Goal: Transaction & Acquisition: Purchase product/service

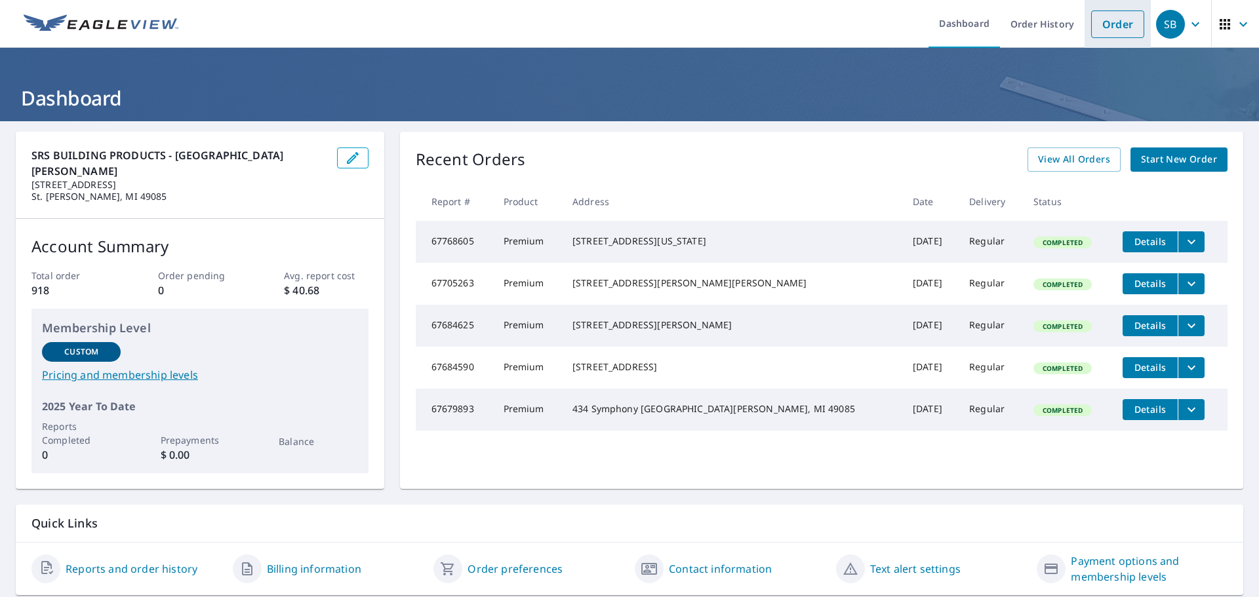
click at [1104, 30] on link "Order" at bounding box center [1117, 24] width 53 height 28
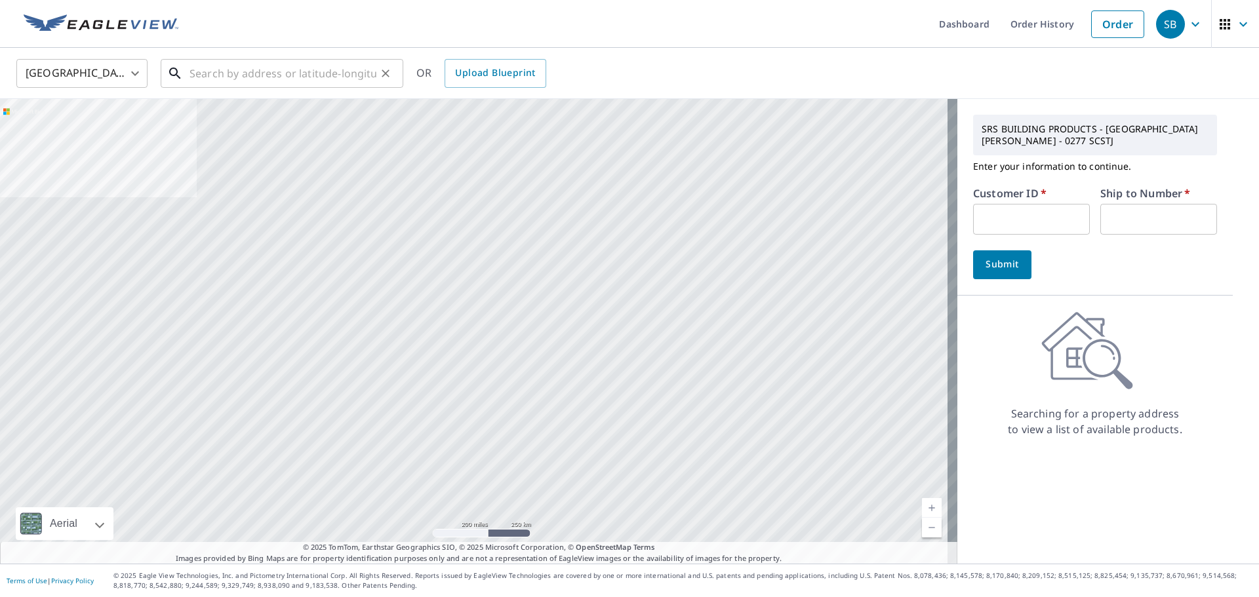
click at [341, 71] on input "text" at bounding box center [282, 73] width 187 height 37
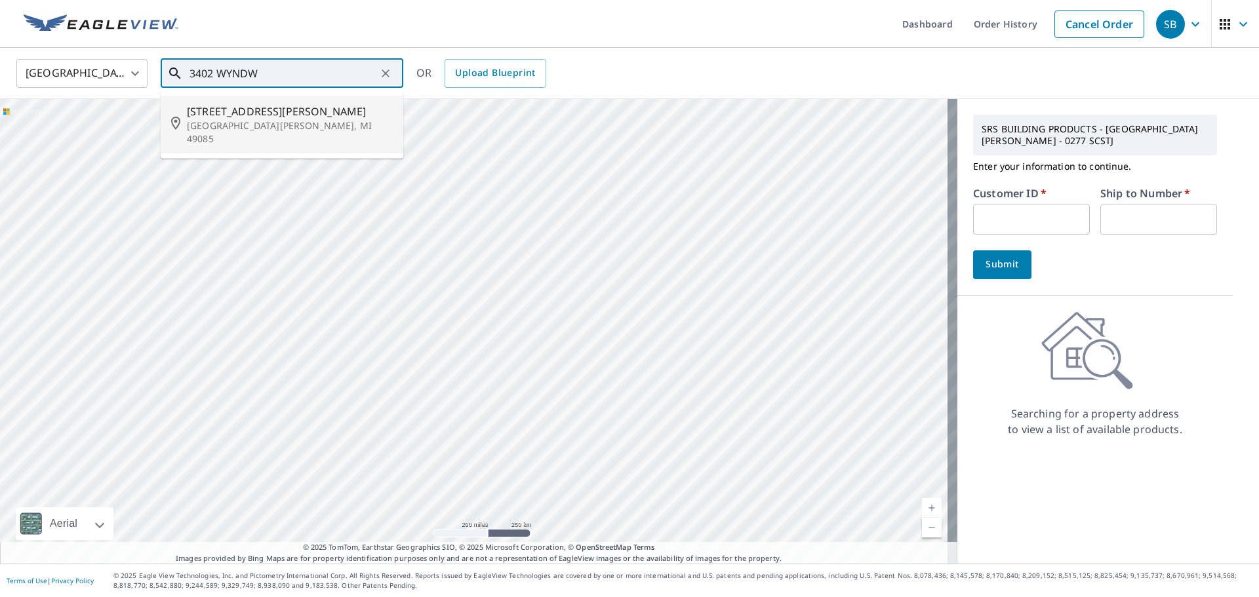
click at [264, 121] on p "[GEOGRAPHIC_DATA][PERSON_NAME], MI 49085" at bounding box center [290, 132] width 206 height 26
type input "[STREET_ADDRESS][PERSON_NAME]"
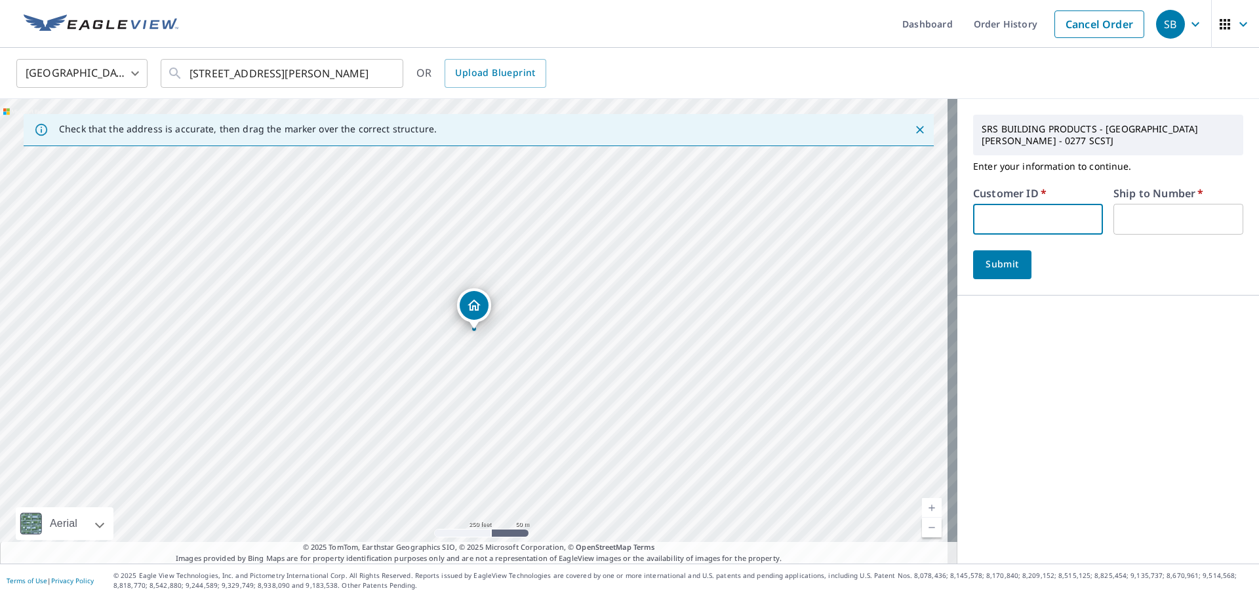
click at [1041, 204] on input "text" at bounding box center [1038, 219] width 130 height 31
type input "[PERSON_NAME]"
click at [1136, 214] on input "text" at bounding box center [1178, 219] width 130 height 31
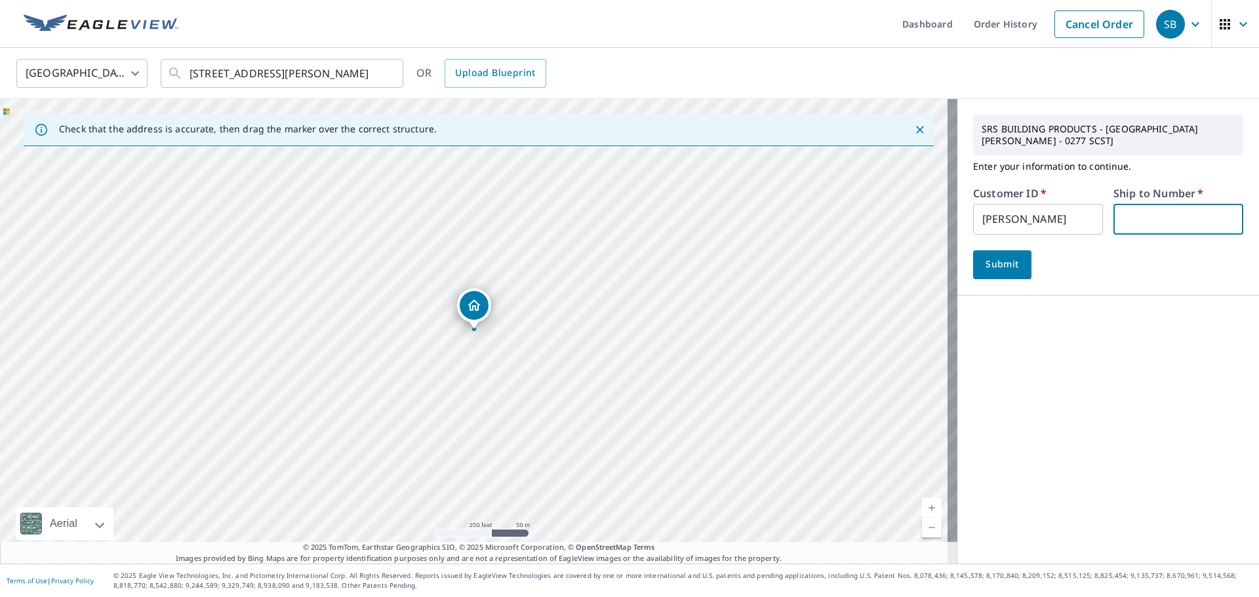
type input "1"
click at [1008, 256] on span "Submit" at bounding box center [1001, 264] width 37 height 16
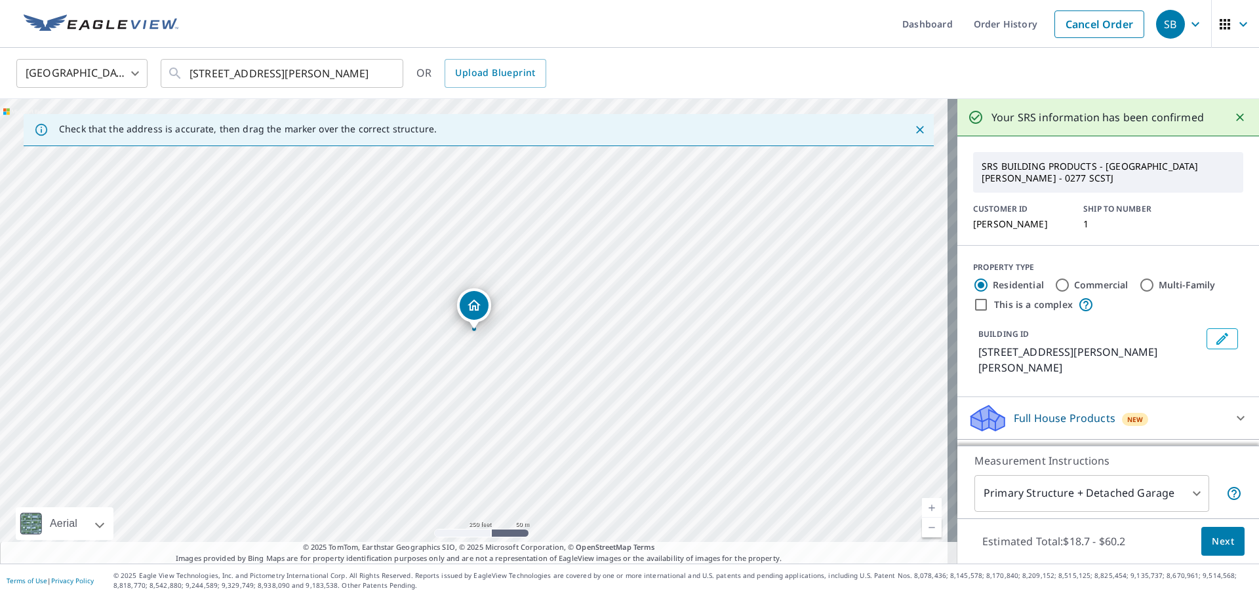
click at [1212, 540] on span "Next" at bounding box center [1223, 542] width 22 height 16
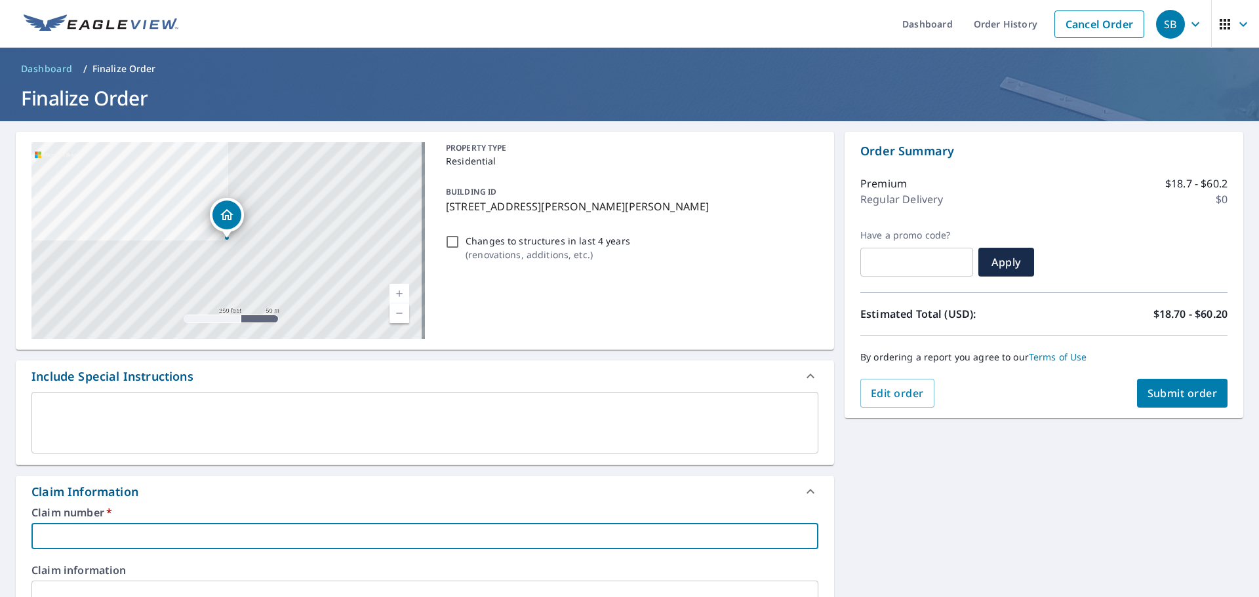
click at [176, 535] on input "text" at bounding box center [424, 536] width 787 height 26
type input "1"
checkbox input "true"
type input "1"
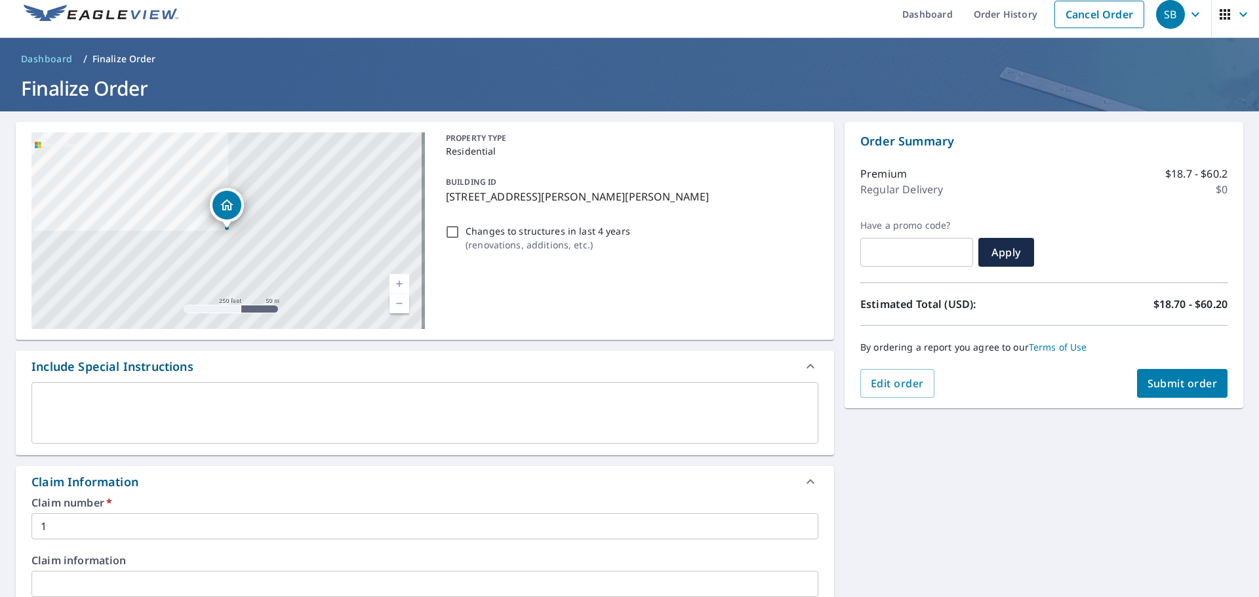
scroll to position [353, 0]
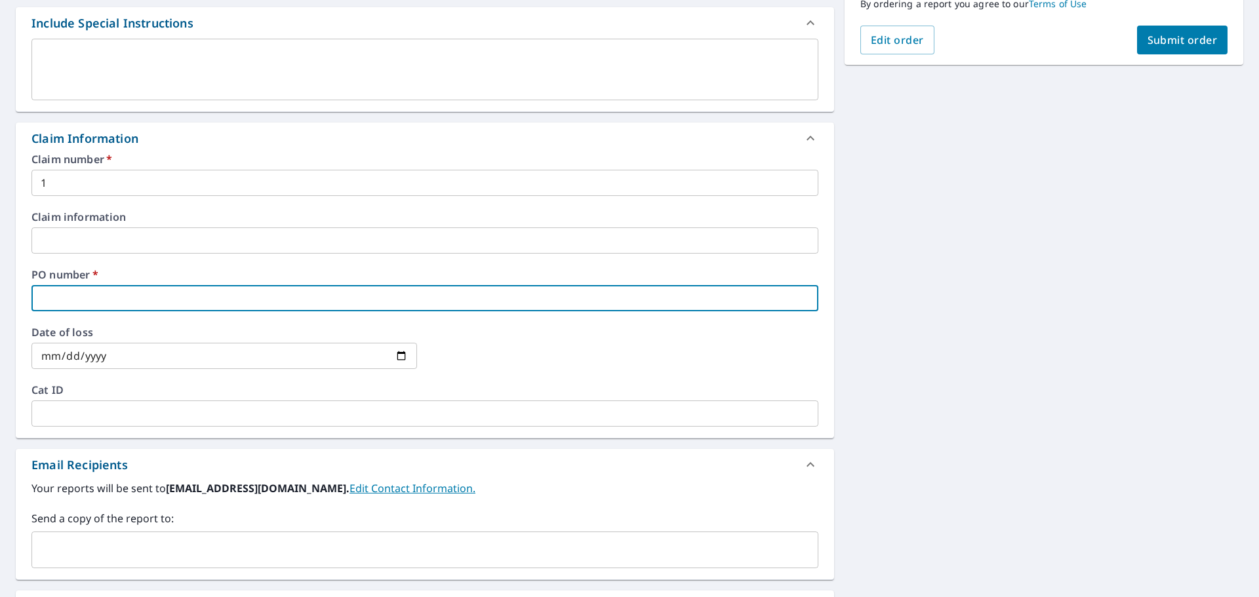
type input "E"
checkbox input "true"
type input "EV"
checkbox input "true"
type input "EV"
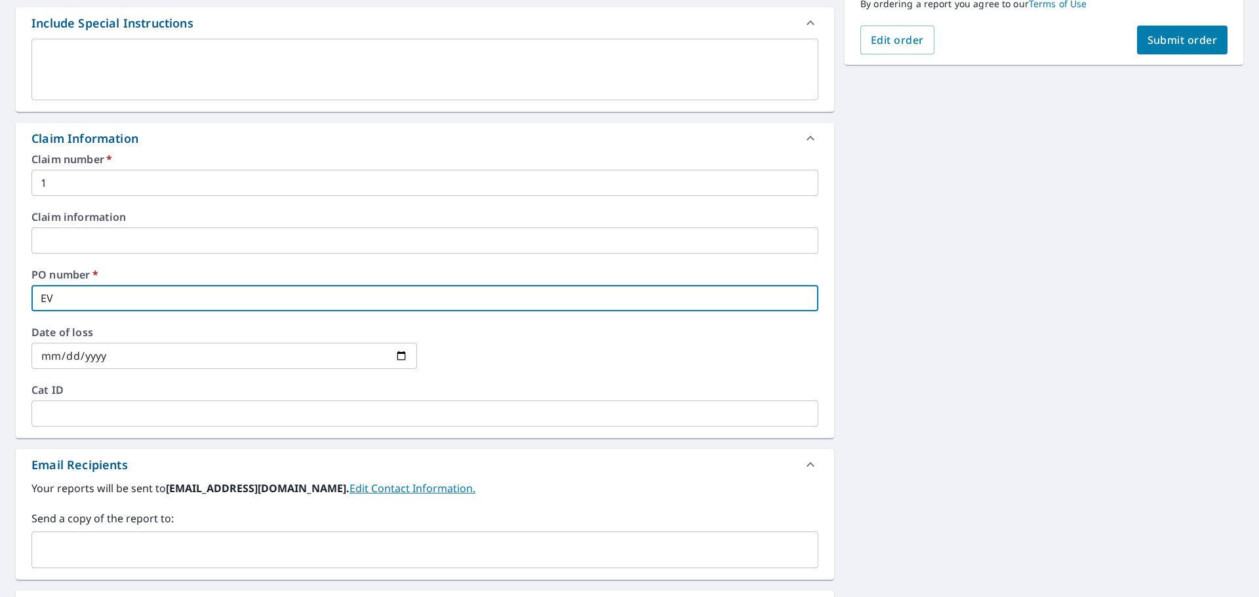
checkbox input "true"
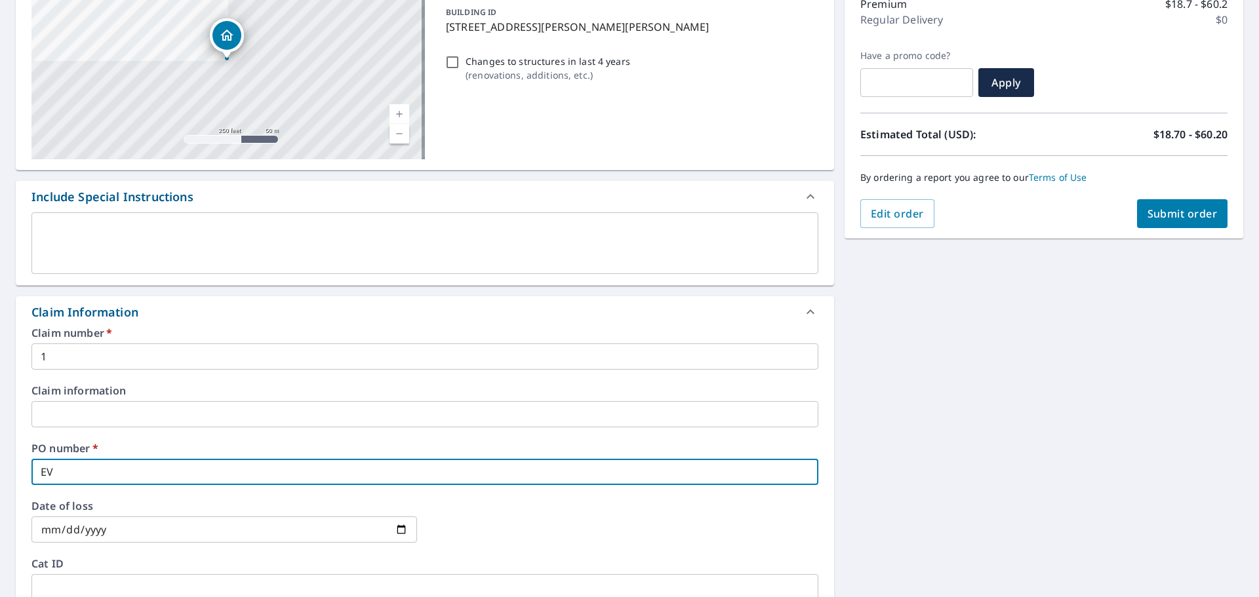
scroll to position [157, 0]
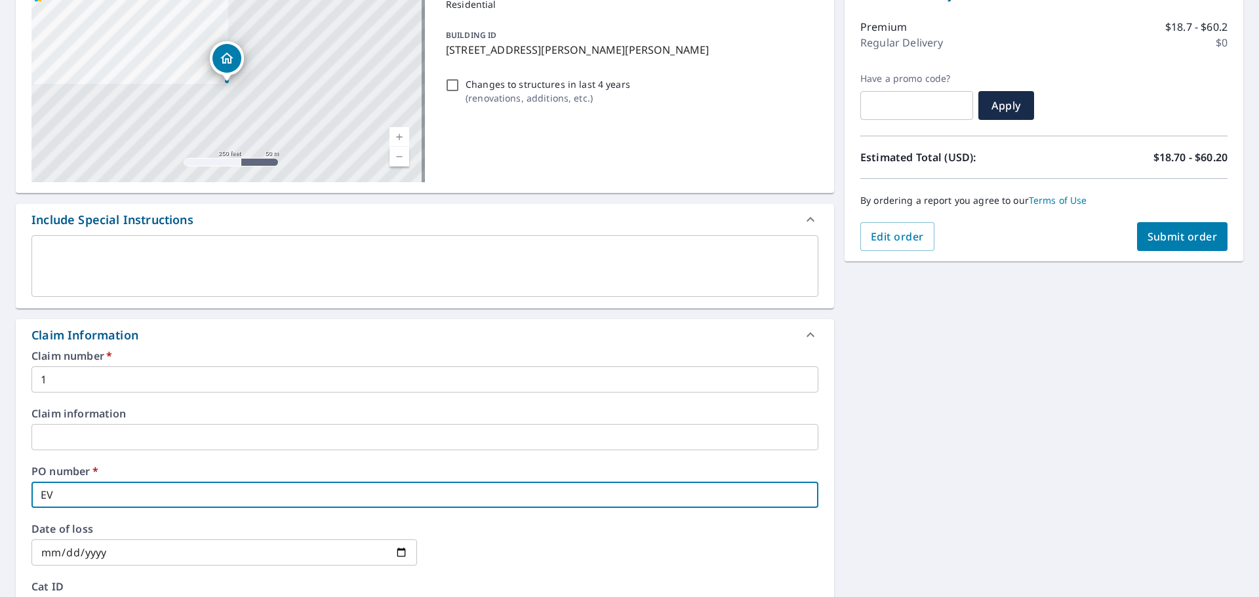
type input "EV 3"
checkbox input "true"
type input "EV 34"
checkbox input "true"
type input "EV 340"
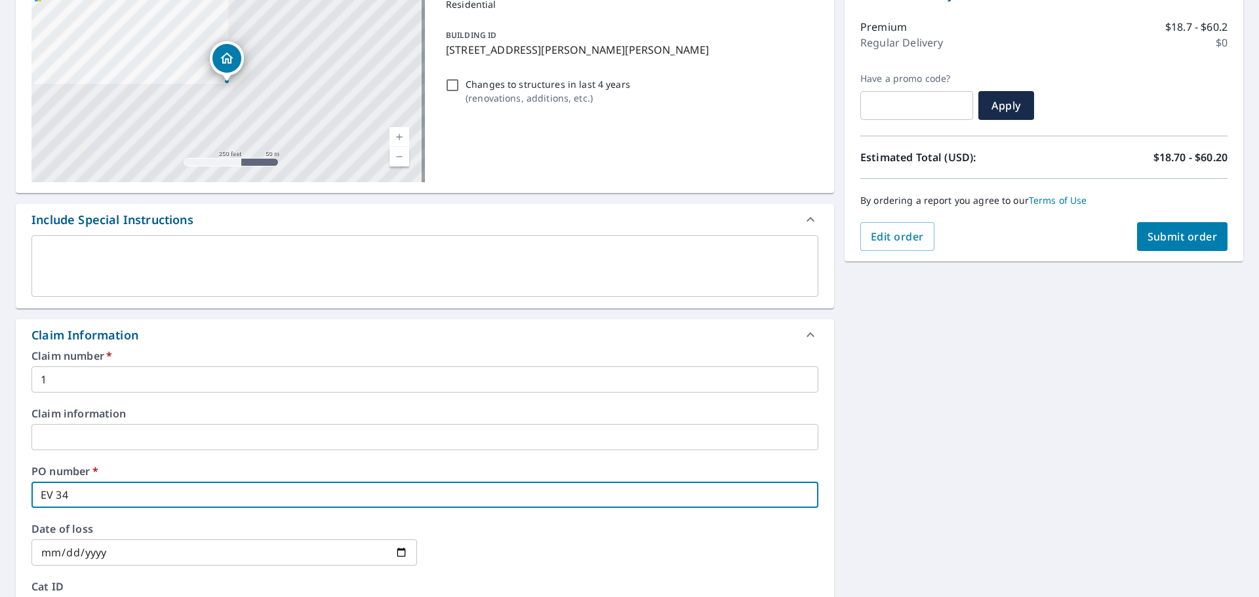
checkbox input "true"
type input "EV 3402"
checkbox input "true"
type input "EV 3402"
checkbox input "true"
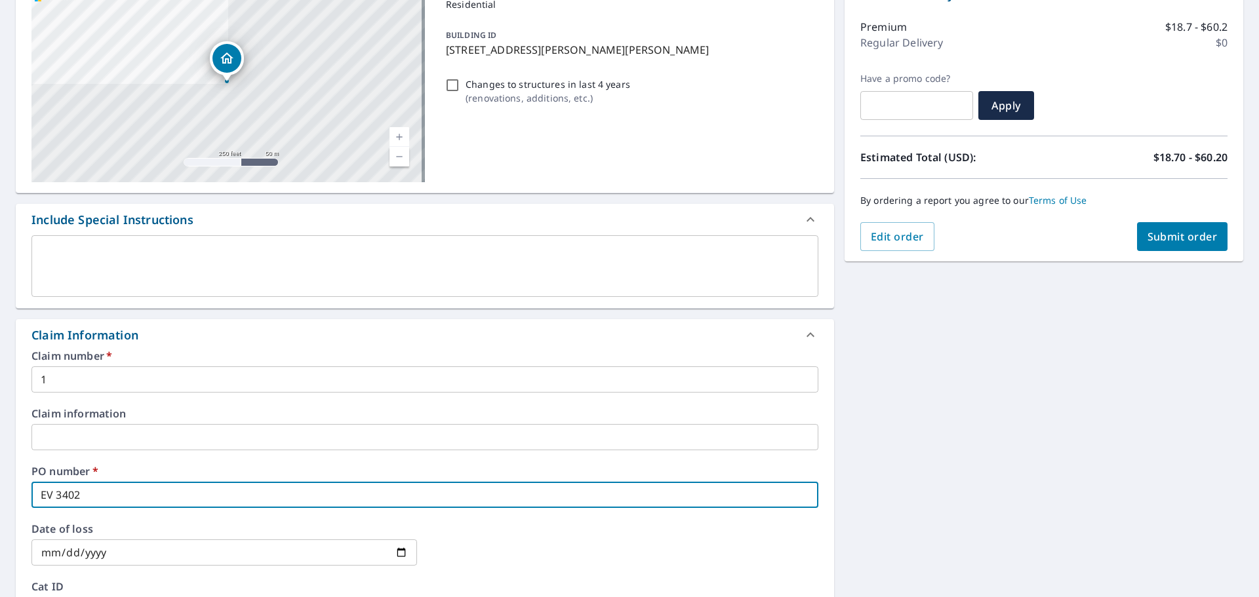
type input "EV 3402 W"
checkbox input "true"
type input "EV 3402 WY"
checkbox input "true"
type input "EV 3402 WYN"
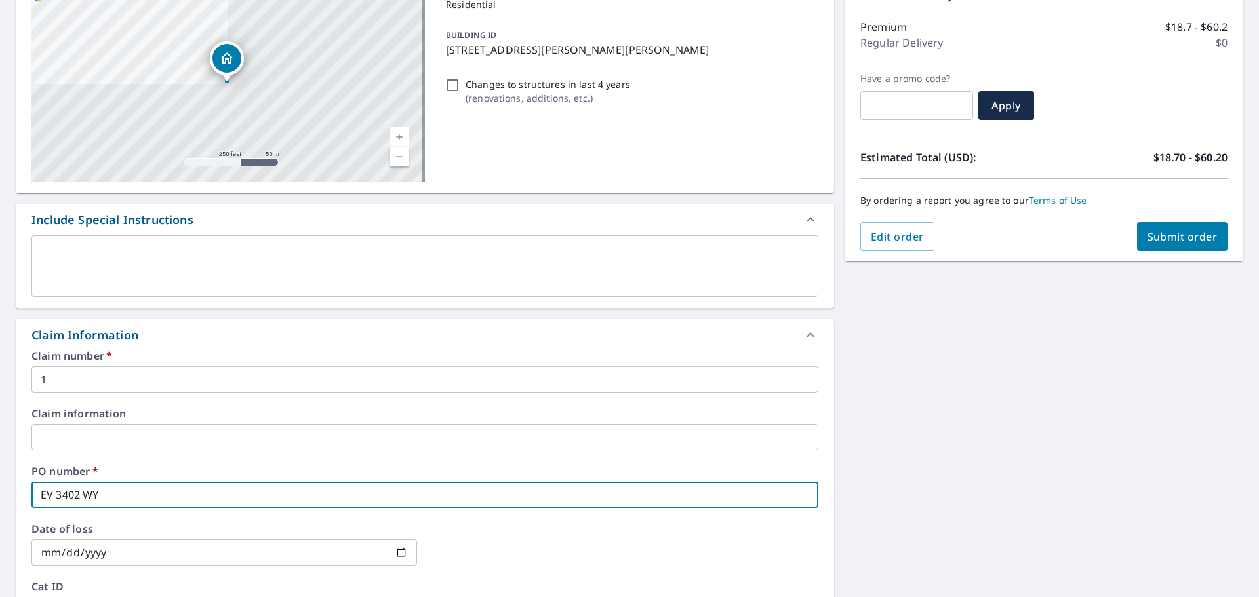
checkbox input "true"
type input "EV 3402 WYND"
checkbox input "true"
type input "EV 3402 WYNDW"
checkbox input "true"
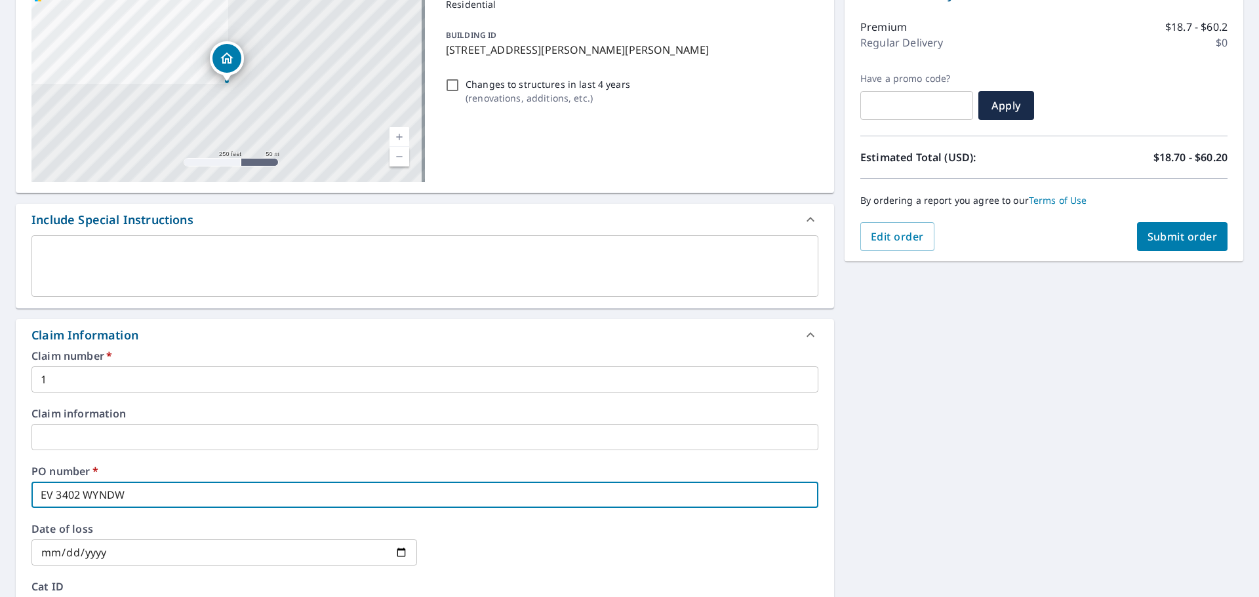
type input "EV 3402 WYNDWI"
checkbox input "true"
type input "EV 3402 WYNDWIC"
checkbox input "true"
type input "EV 3402 WYNDWICK"
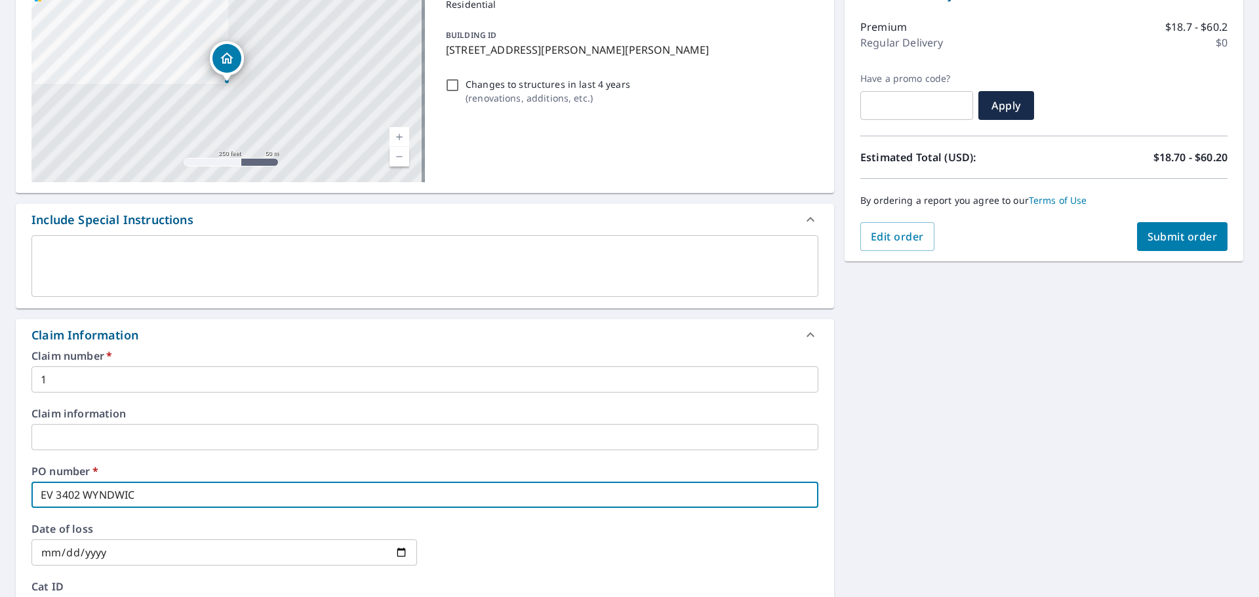
checkbox input "true"
type input "EV 3402 WYNDWICKE"
checkbox input "true"
type input "EV 3402 WYNDWICKE"
checkbox input "true"
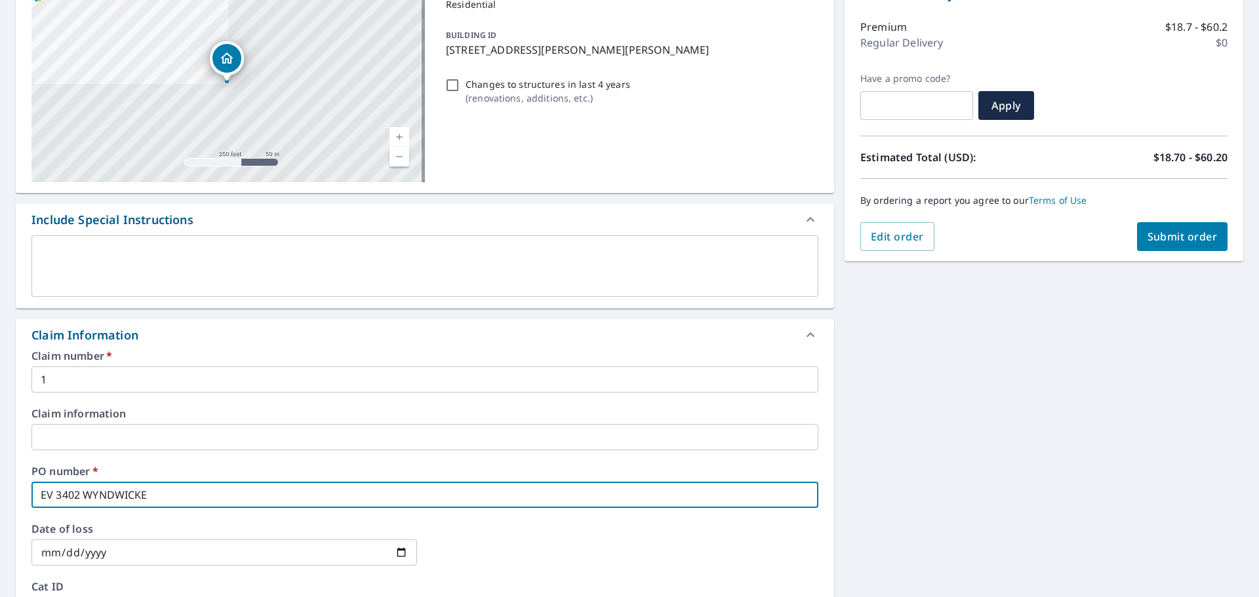
type input "EV [STREET_ADDRESS]"
checkbox input "true"
type input "EV 3402 WYNDWICKE BI"
checkbox input "true"
type input "EV [STREET_ADDRESS]"
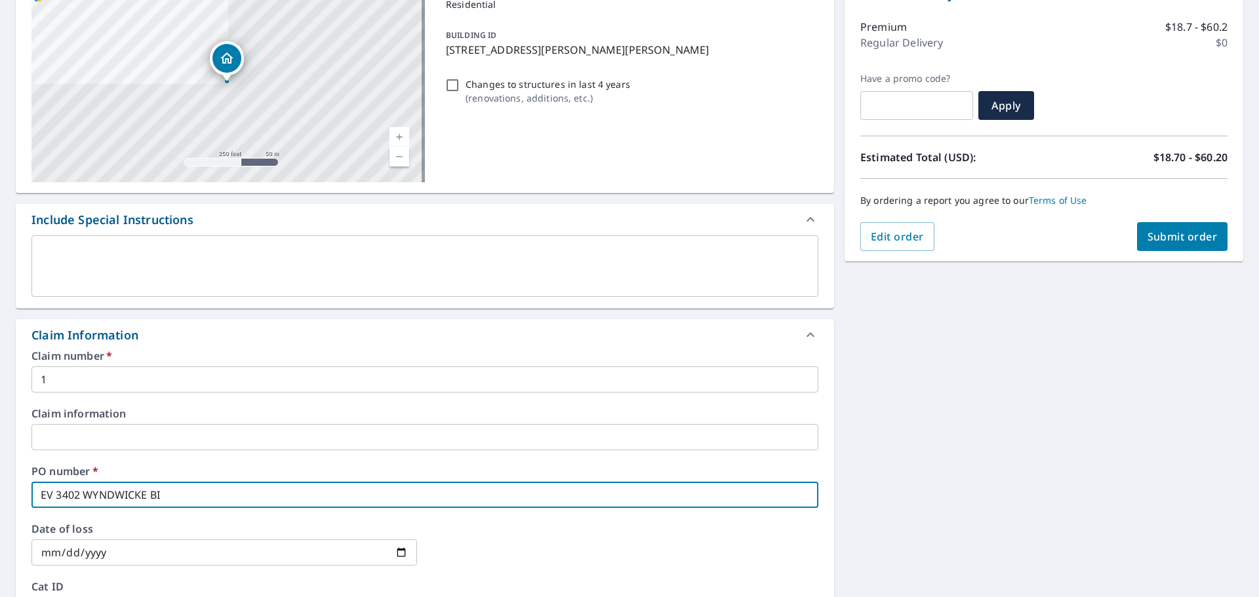
checkbox input "true"
type input "EV 3402 WYNDWICKE BING"
checkbox input "true"
type input "EV 3402 WYNDWICKE BING"
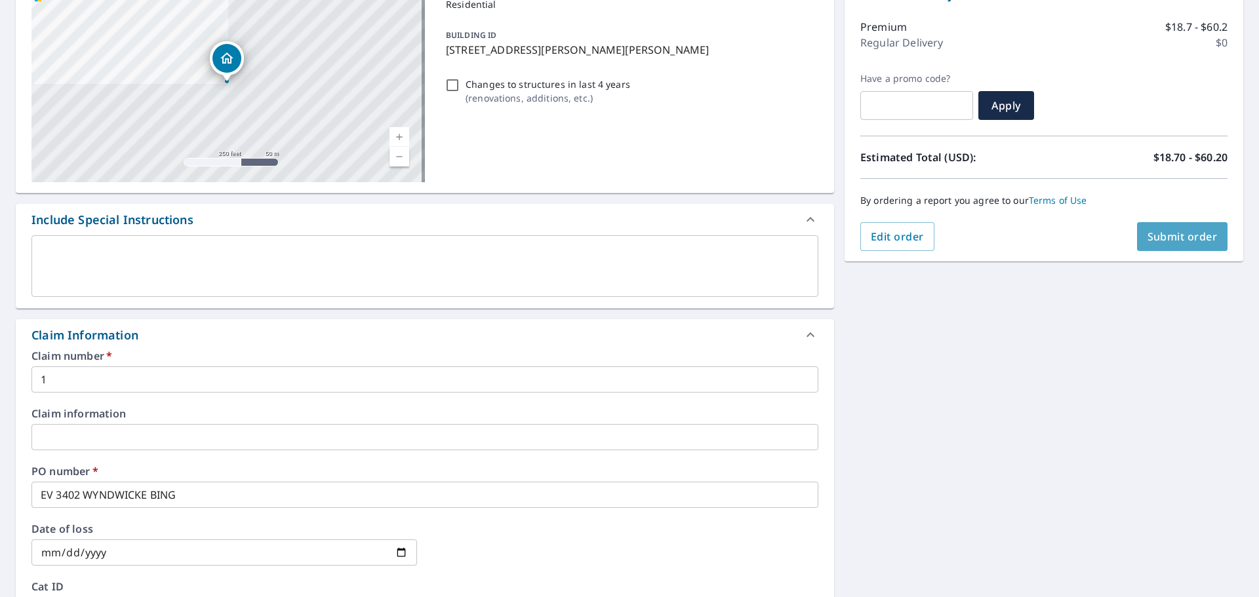
click at [1196, 236] on span "Submit order" at bounding box center [1182, 236] width 70 height 14
checkbox input "true"
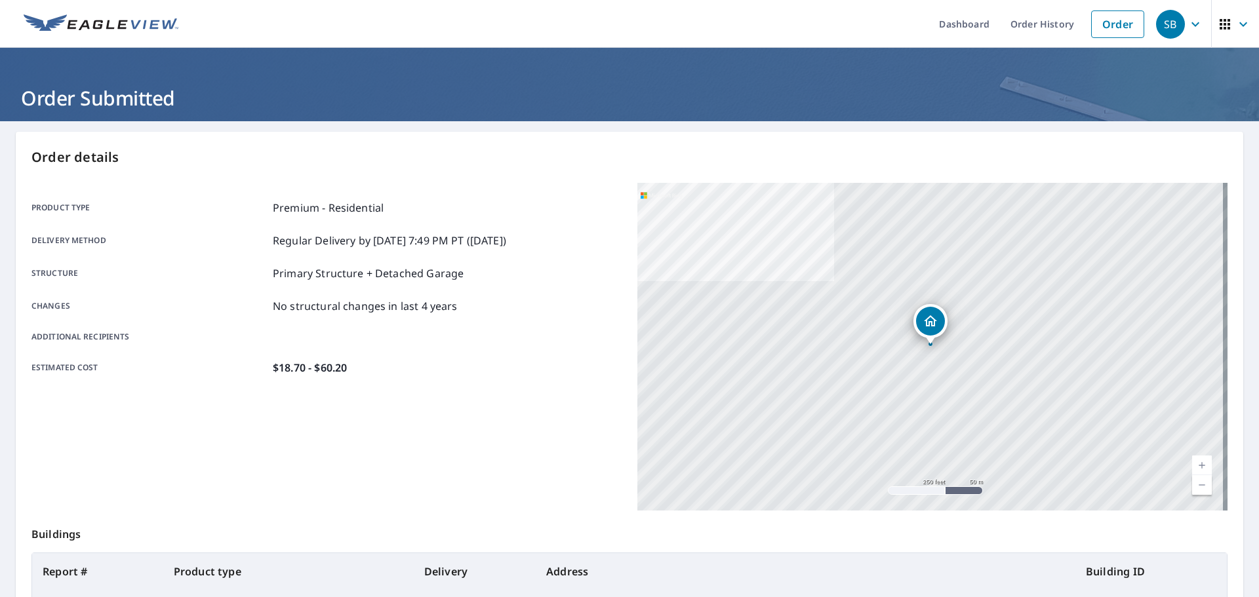
click at [1187, 27] on icon "button" at bounding box center [1195, 24] width 16 height 16
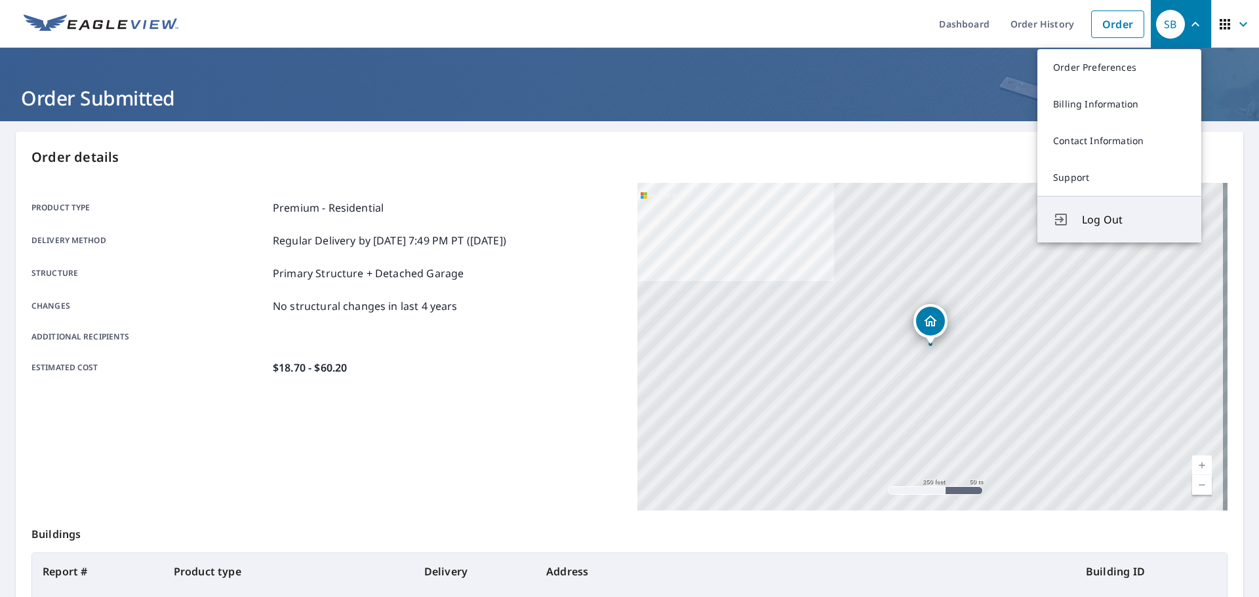
click at [1109, 216] on span "Log Out" at bounding box center [1134, 220] width 104 height 16
